Goal: Use online tool/utility: Utilize a website feature to perform a specific function

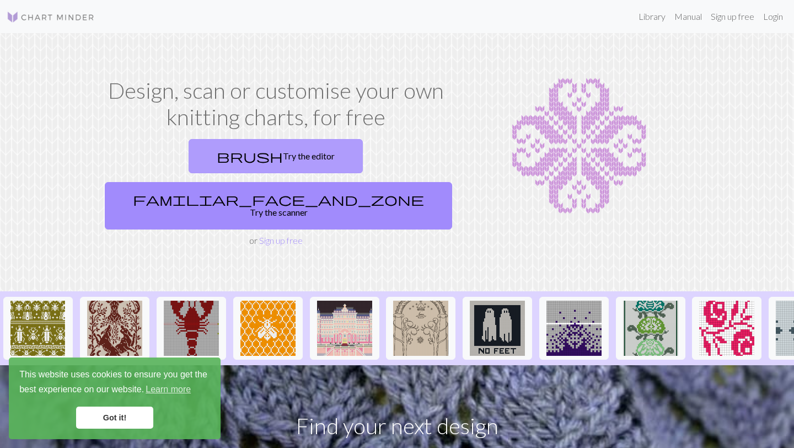
click at [220, 153] on link "brush Try the editor" at bounding box center [276, 156] width 174 height 34
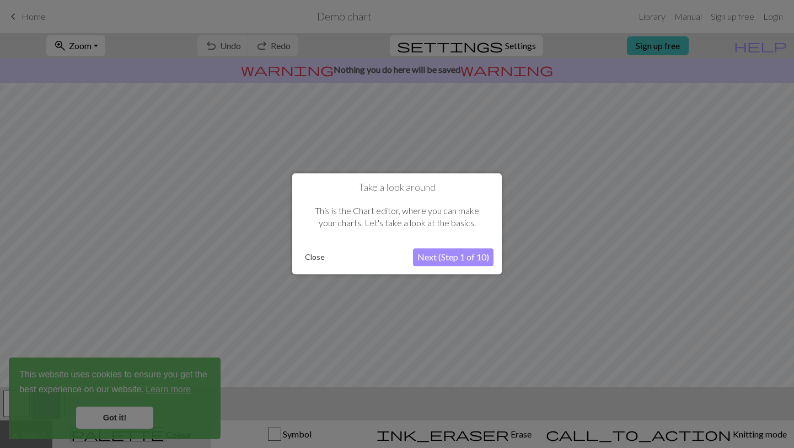
click at [318, 259] on button "Close" at bounding box center [315, 257] width 29 height 17
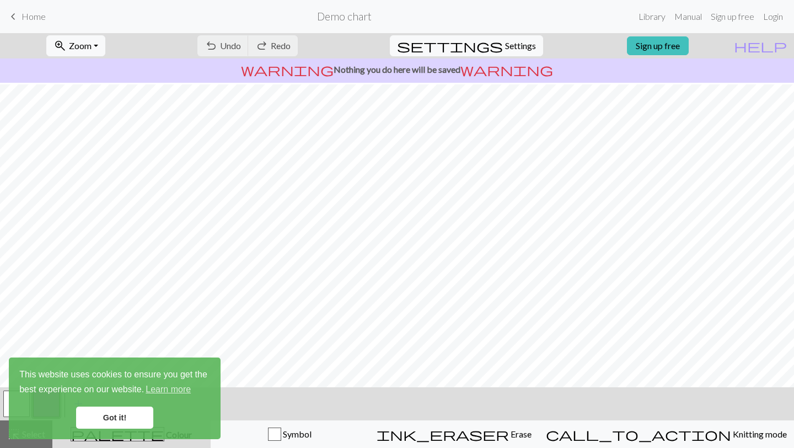
scroll to position [98, 0]
click at [312, 436] on span "Symbol" at bounding box center [296, 434] width 30 height 10
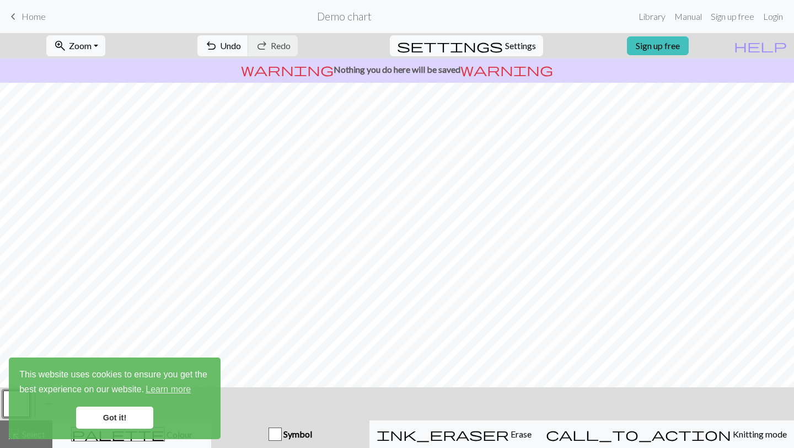
click at [118, 415] on link "Got it!" at bounding box center [114, 418] width 77 height 22
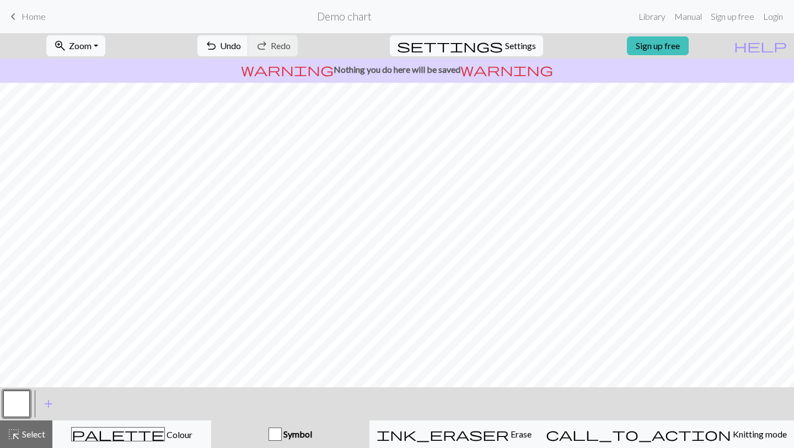
click at [306, 441] on button "Symbol" at bounding box center [290, 434] width 158 height 28
click at [319, 442] on button "Symbol" at bounding box center [290, 434] width 158 height 28
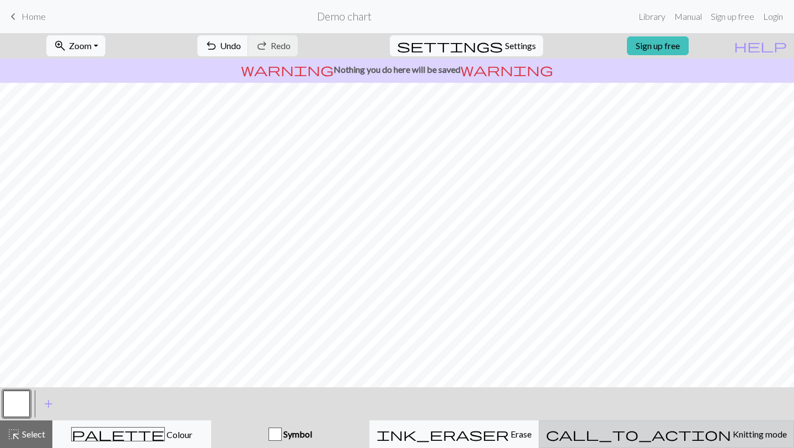
click at [743, 432] on div "call_to_action Knitting mode Knitting mode" at bounding box center [666, 434] width 241 height 13
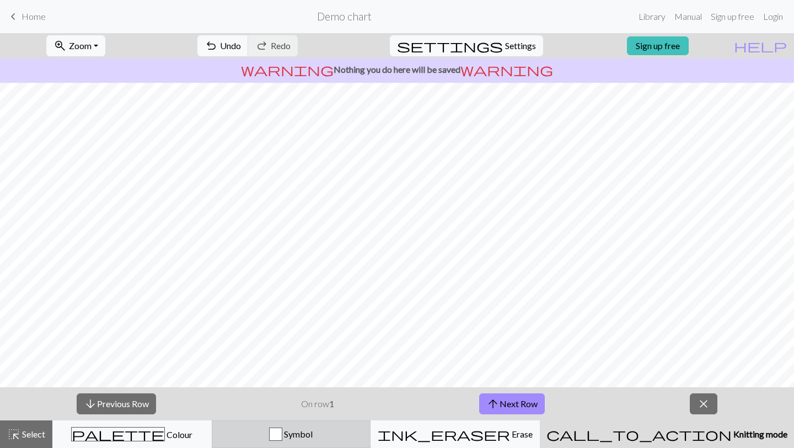
click at [364, 428] on div "Symbol" at bounding box center [291, 434] width 145 height 13
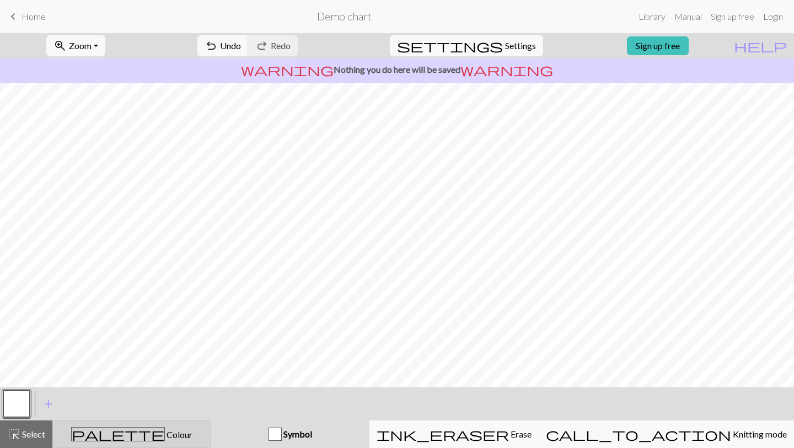
click at [185, 436] on div "palette Colour Colour" at bounding box center [132, 434] width 145 height 14
